Goal: Task Accomplishment & Management: Manage account settings

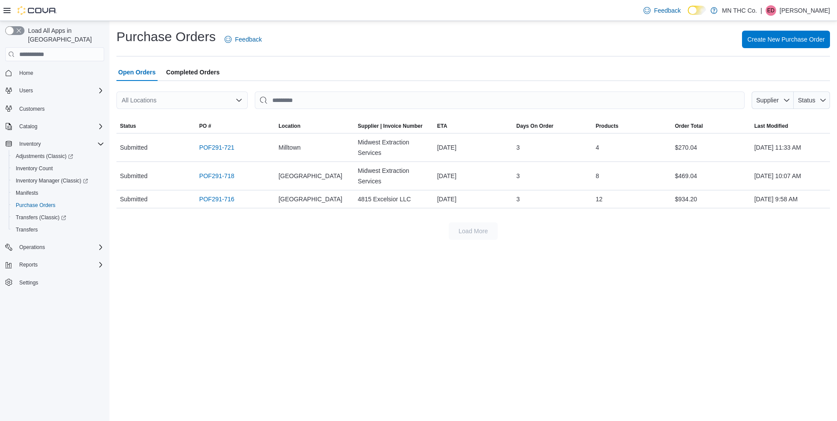
click at [243, 102] on div "All Locations" at bounding box center [181, 100] width 131 height 18
click at [154, 144] on span "Milltown" at bounding box center [157, 140] width 22 height 9
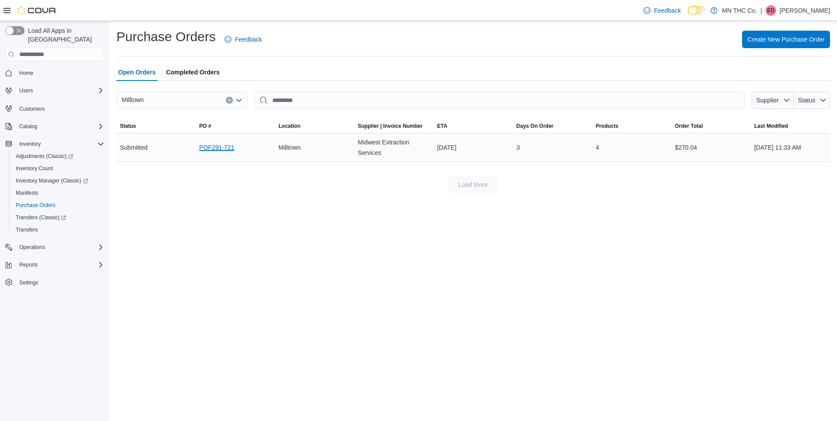
click at [228, 151] on link "POF291-721" at bounding box center [216, 147] width 35 height 11
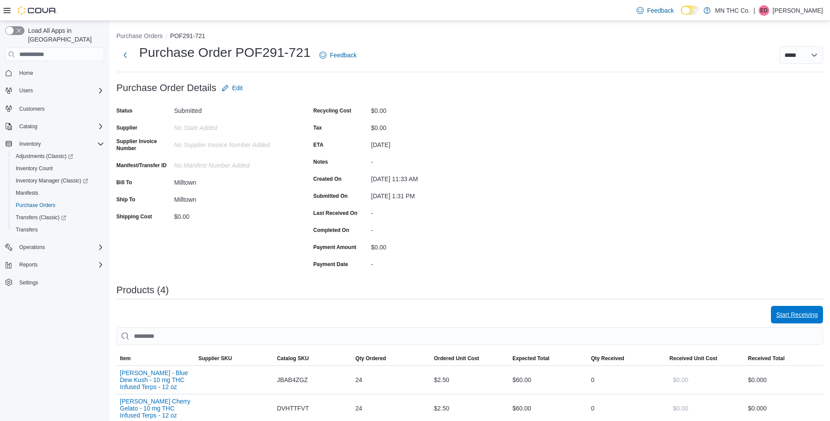
click at [784, 321] on span "Start Receiving" at bounding box center [798, 315] width 42 height 18
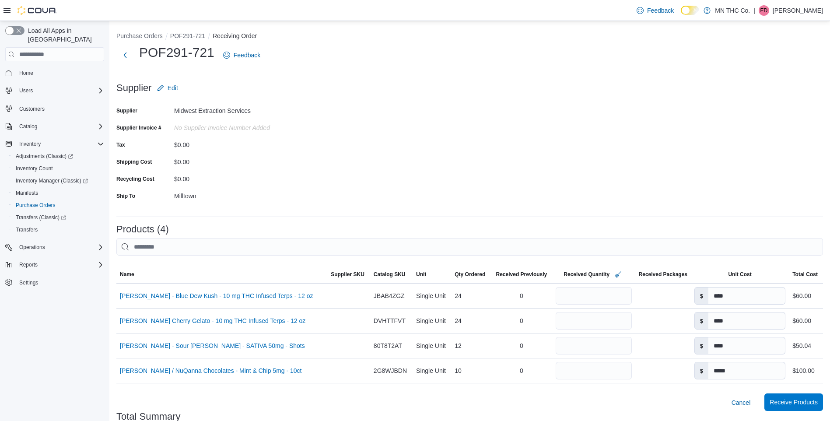
click at [814, 403] on span "Receive Products" at bounding box center [794, 402] width 48 height 9
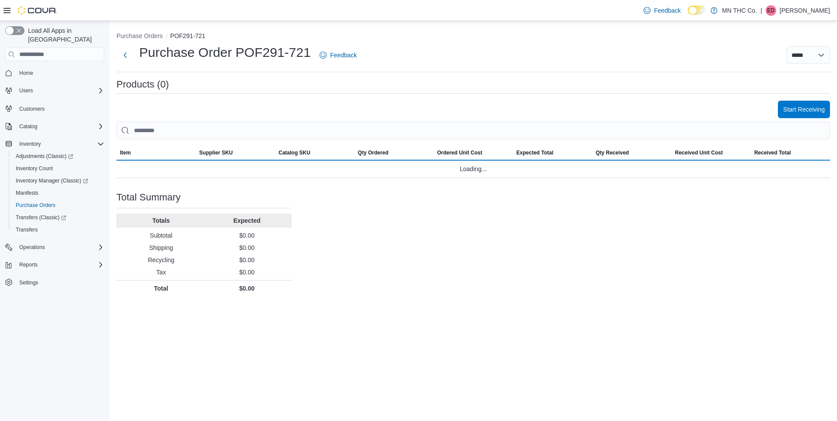
drag, startPoint x: 814, startPoint y: 403, endPoint x: 691, endPoint y: 404, distance: 123.0
click at [691, 404] on div "**********" at bounding box center [473, 221] width 728 height 400
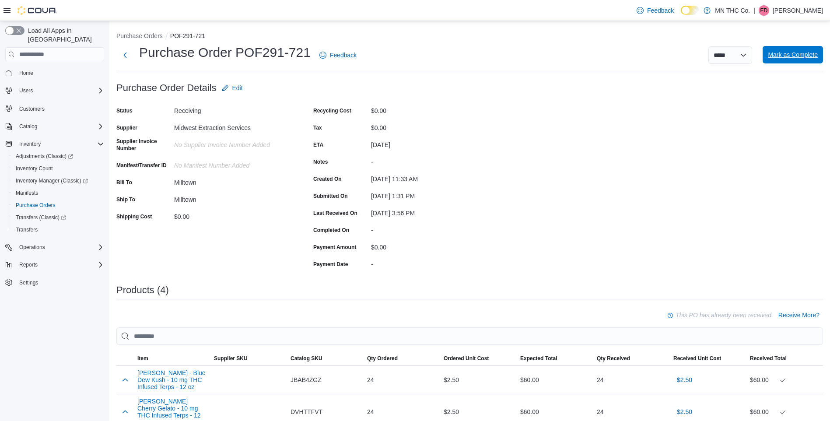
click at [798, 57] on span "Mark as Complete" at bounding box center [793, 54] width 50 height 9
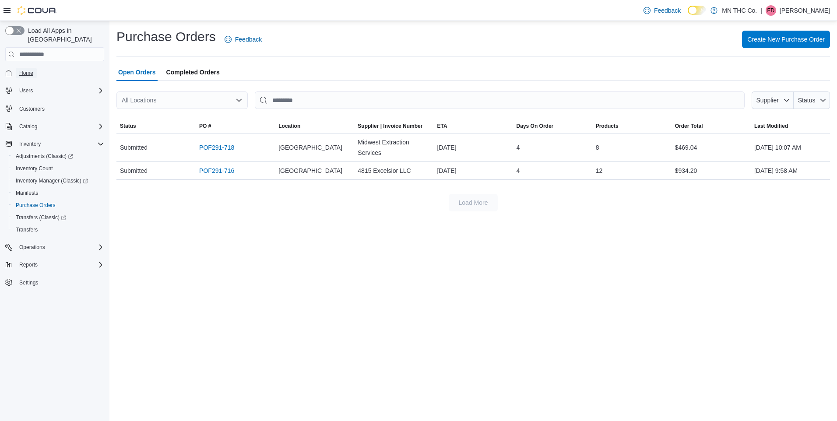
click at [32, 70] on span "Home" at bounding box center [26, 73] width 14 height 7
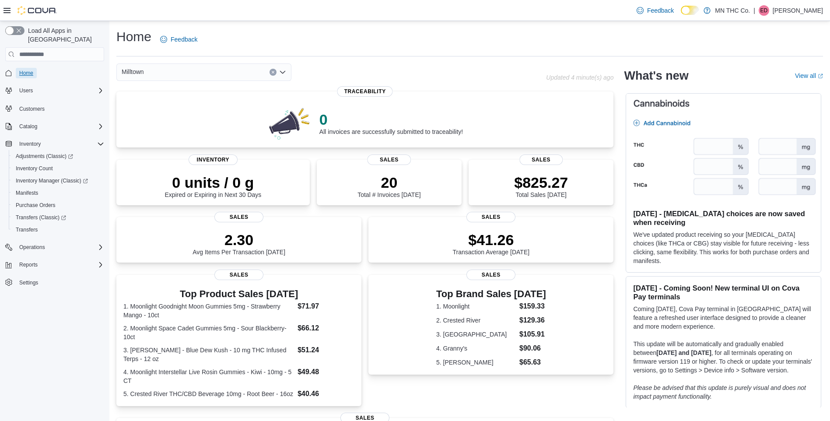
click at [27, 70] on span "Home" at bounding box center [26, 73] width 14 height 7
click at [282, 73] on icon "Open list of options" at bounding box center [282, 72] width 5 height 3
click at [151, 101] on span "[GEOGRAPHIC_DATA]" at bounding box center [178, 99] width 64 height 9
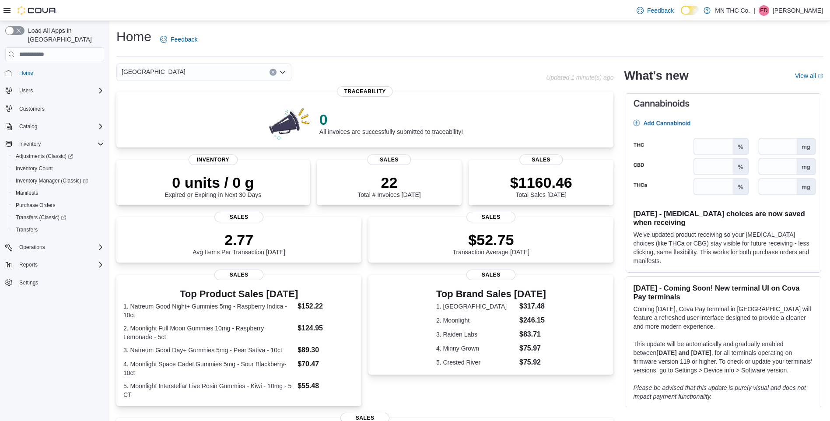
click at [283, 70] on icon "Open list of options" at bounding box center [282, 72] width 7 height 7
click at [164, 113] on span "Milltown" at bounding box center [157, 112] width 22 height 9
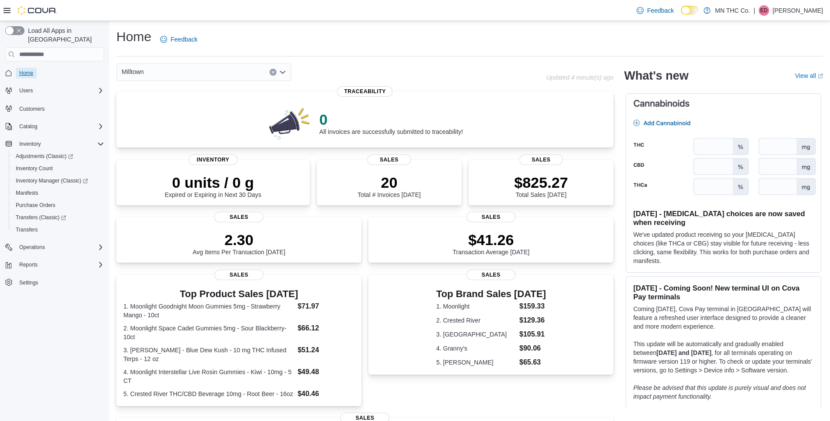
click at [29, 70] on span "Home" at bounding box center [26, 73] width 14 height 7
click at [284, 72] on icon "Open list of options" at bounding box center [282, 72] width 5 height 3
click at [155, 101] on span "[GEOGRAPHIC_DATA]" at bounding box center [178, 99] width 64 height 9
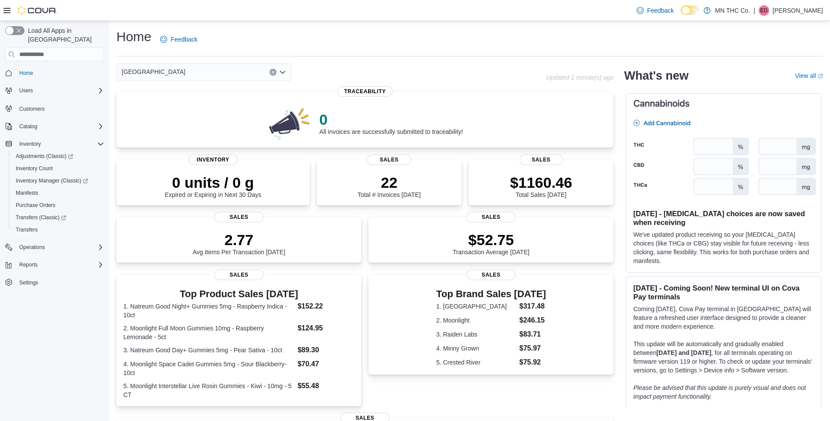
click at [281, 75] on icon "Open list of options" at bounding box center [282, 72] width 7 height 7
click at [162, 110] on span "Milltown" at bounding box center [157, 112] width 22 height 9
